Goal: Find specific page/section: Find specific page/section

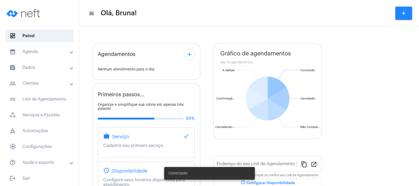
type input "[URL][DOMAIN_NAME]"
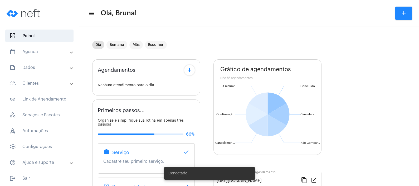
click at [25, 54] on mat-panel-title "calendar_month_outlined Agenda" at bounding box center [39, 51] width 61 height 6
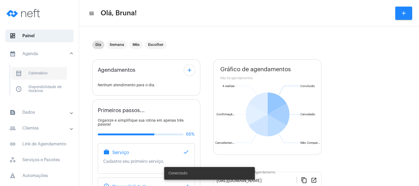
click at [29, 73] on span "calendar_month_outlined Calendário" at bounding box center [39, 73] width 56 height 13
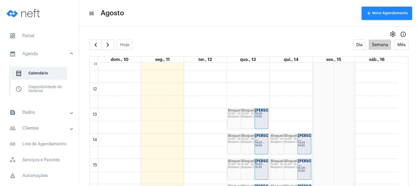
scroll to position [291, 0]
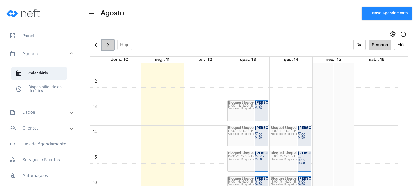
click at [108, 42] on span "button" at bounding box center [108, 45] width 6 height 6
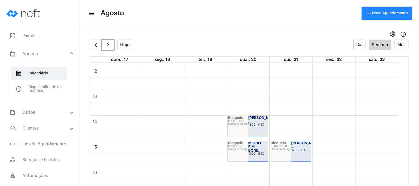
scroll to position [309, 0]
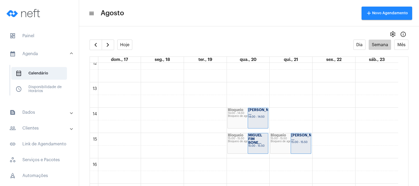
click at [38, 116] on mat-expansion-panel-header "text_snippet_outlined Dados" at bounding box center [41, 112] width 76 height 13
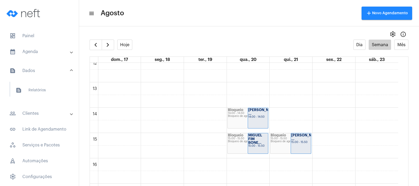
click at [39, 116] on mat-expansion-panel-header "people_outline Clientes" at bounding box center [41, 113] width 76 height 13
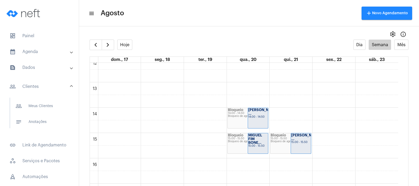
click at [39, 116] on span "notes Anotações" at bounding box center [39, 121] width 56 height 13
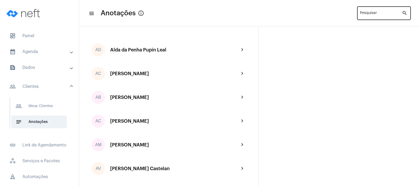
click at [390, 11] on div "Pesquisar" at bounding box center [381, 13] width 42 height 14
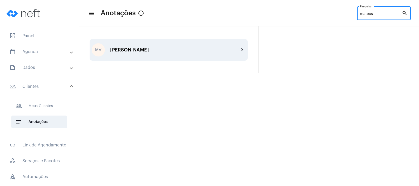
type input "mateus"
click at [237, 51] on div "[PERSON_NAME]" at bounding box center [174, 49] width 129 height 5
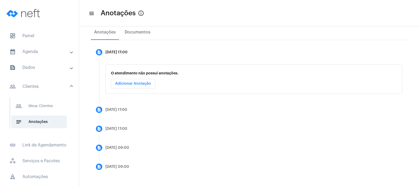
scroll to position [88, 0]
click at [31, 123] on span "notes Anotações" at bounding box center [39, 121] width 56 height 13
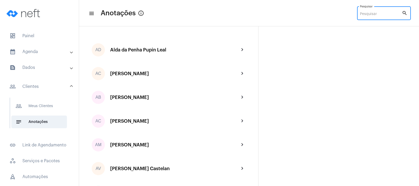
click at [387, 13] on input "Pesquisar" at bounding box center [381, 14] width 42 height 4
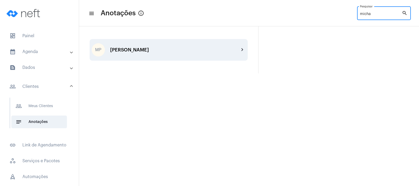
type input "micha"
click at [236, 45] on div "MP [PERSON_NAME] chevron_right" at bounding box center [169, 50] width 158 height 22
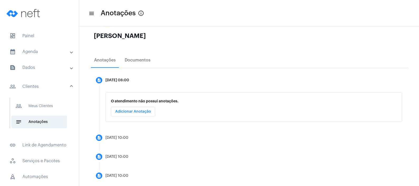
scroll to position [69, 0]
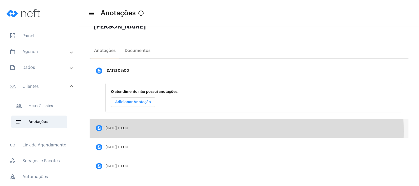
click at [173, 131] on mat-step-header "description [DATE] 10:00" at bounding box center [249, 128] width 319 height 19
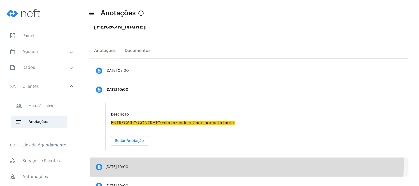
click at [132, 163] on mat-step-header "description [DATE] 10:00" at bounding box center [249, 166] width 319 height 19
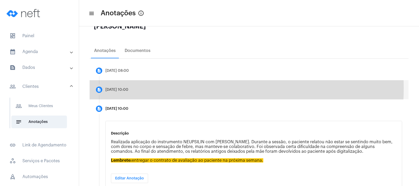
click at [170, 88] on mat-step-header "description [DATE] 10:00" at bounding box center [249, 89] width 319 height 19
